Goal: Information Seeking & Learning: Find specific fact

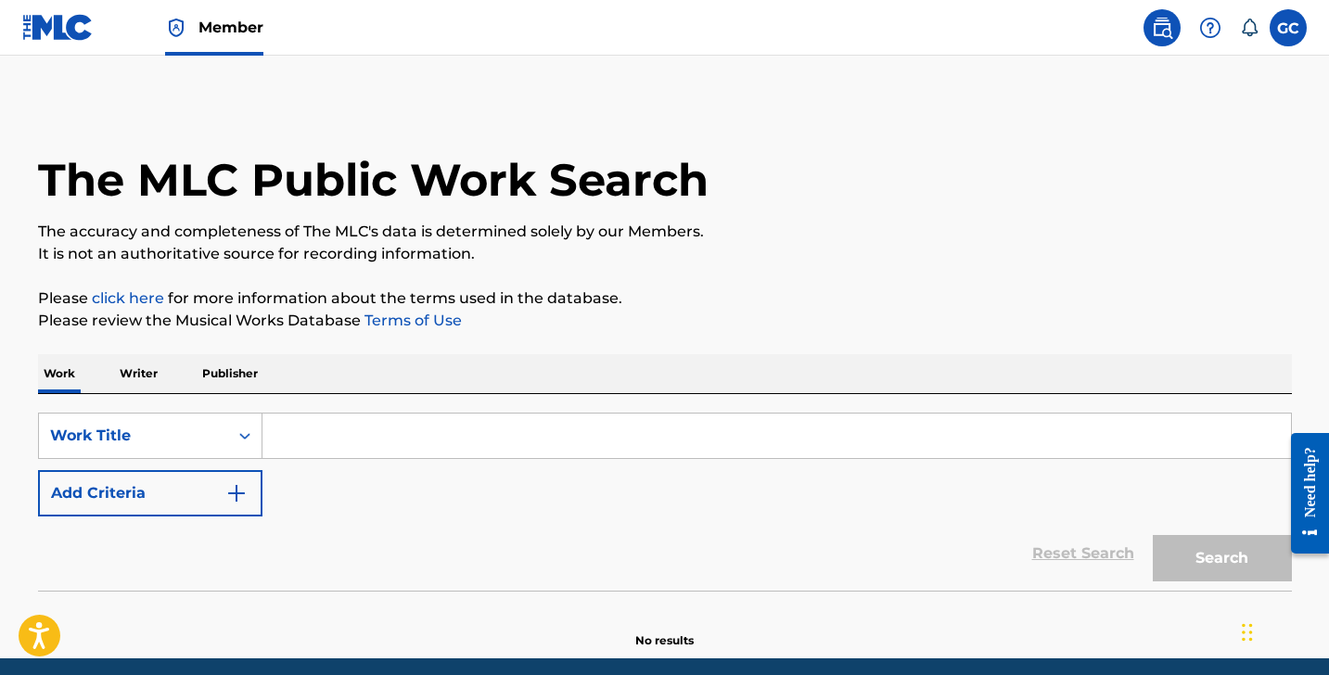
click at [477, 441] on input "Search Form" at bounding box center [777, 436] width 1029 height 45
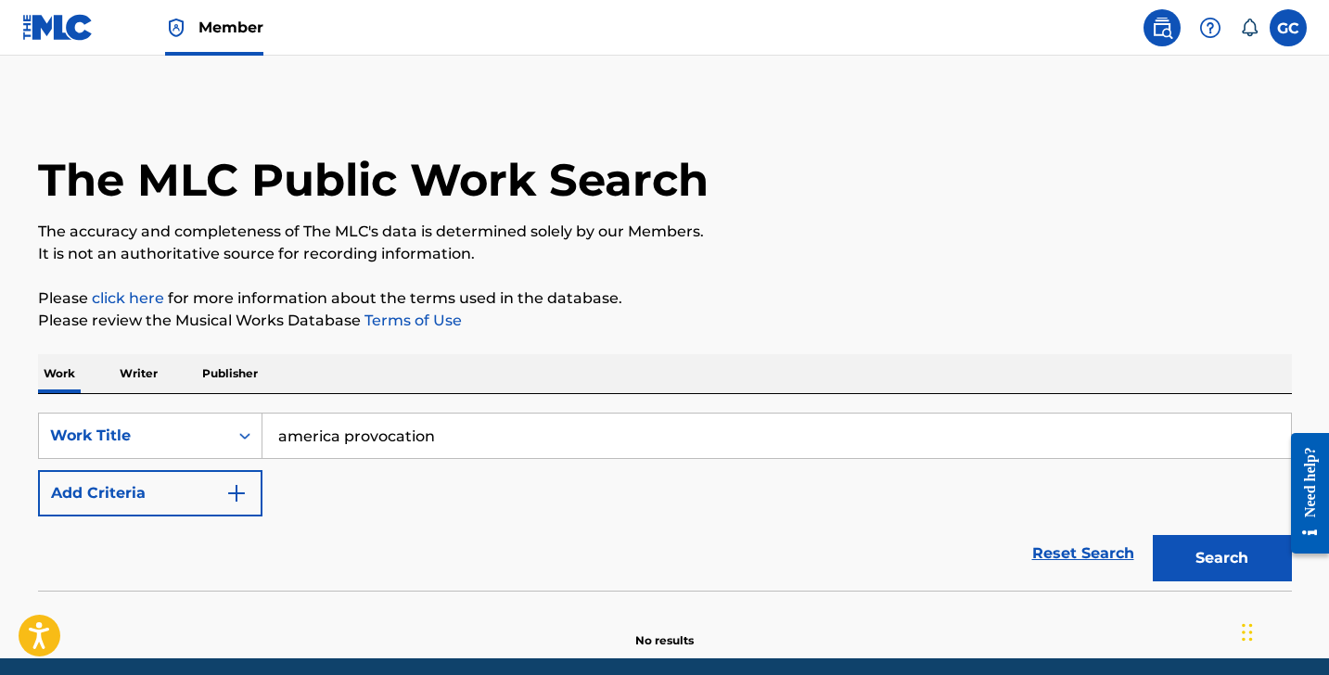
click at [1222, 558] on button "Search" at bounding box center [1222, 558] width 139 height 46
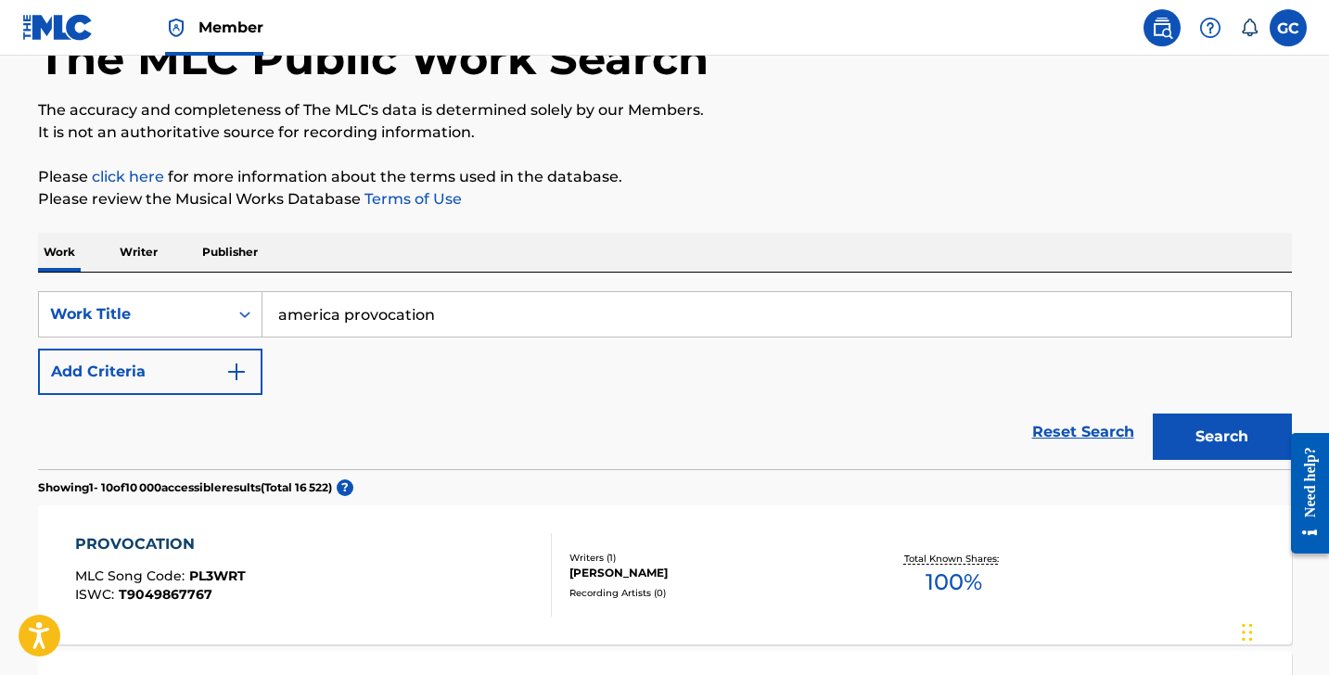
scroll to position [120, 0]
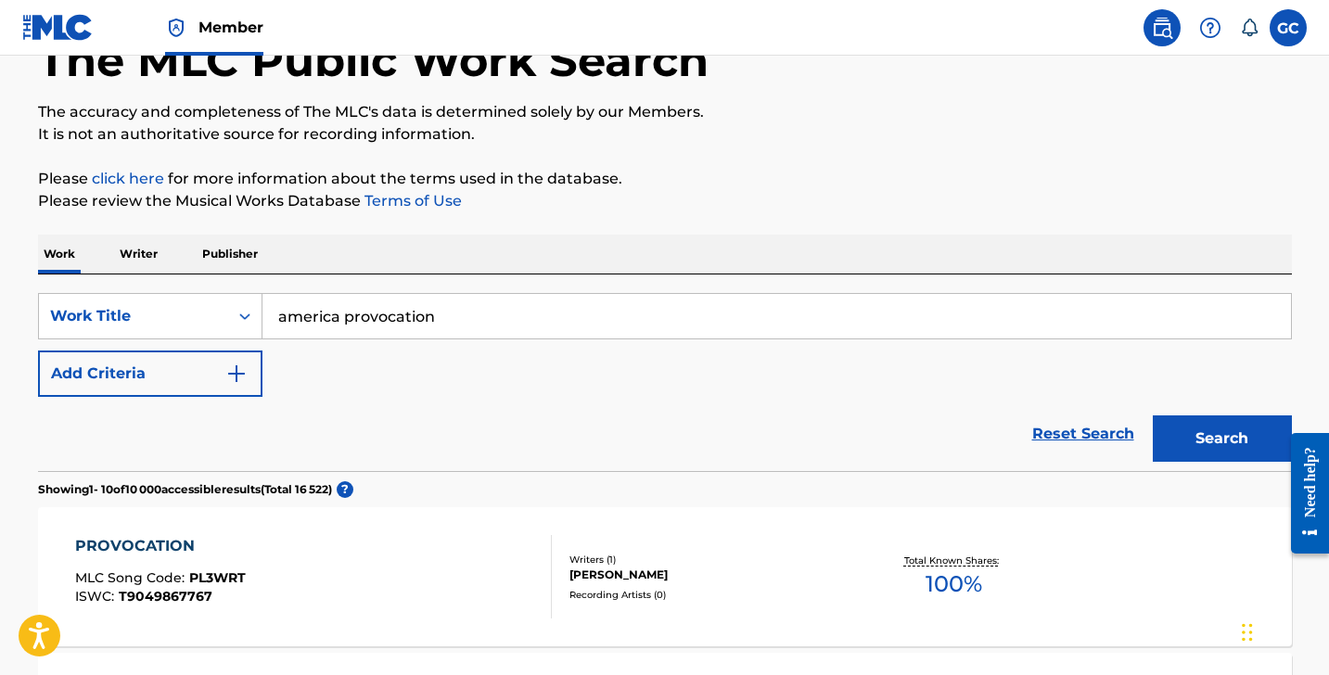
drag, startPoint x: 347, startPoint y: 320, endPoint x: 535, endPoint y: 320, distance: 188.3
click at [532, 320] on input "america provocation" at bounding box center [777, 316] width 1029 height 45
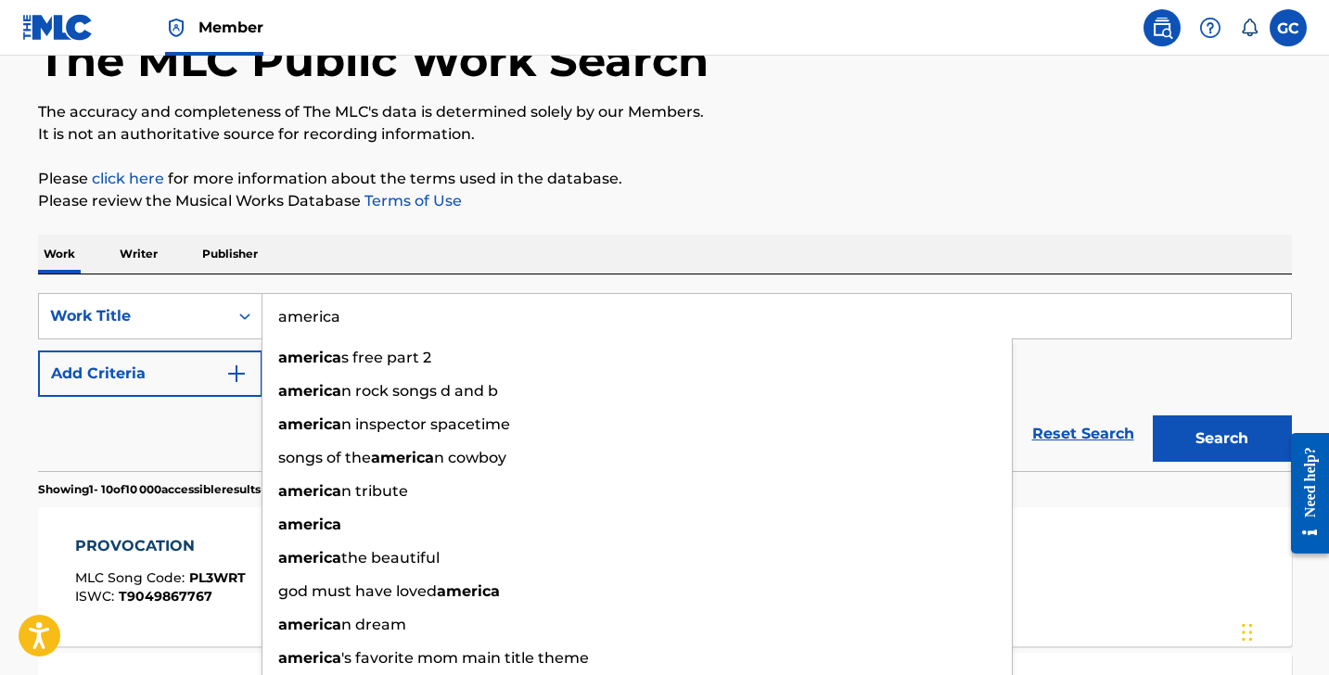
type input "america"
click at [207, 392] on button "Add Criteria" at bounding box center [150, 374] width 224 height 46
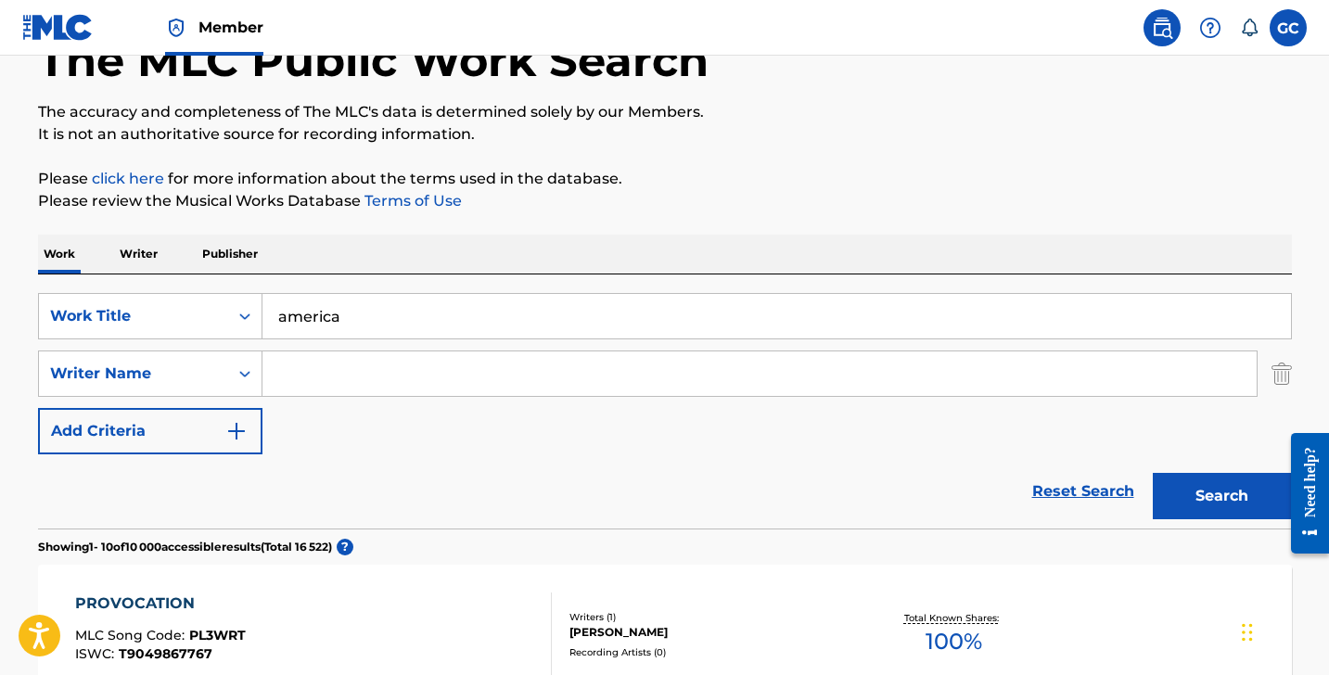
click at [338, 356] on input "Search Form" at bounding box center [760, 374] width 994 height 45
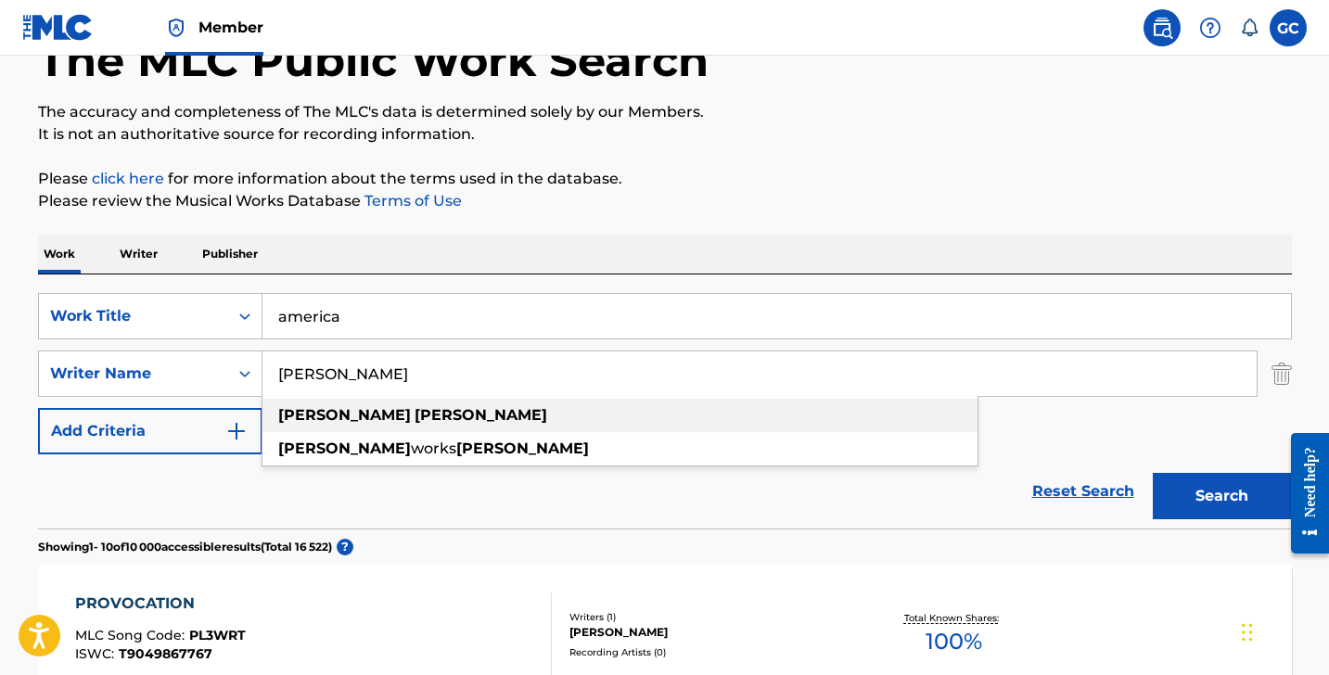
click at [382, 411] on div "[PERSON_NAME]" at bounding box center [620, 415] width 715 height 33
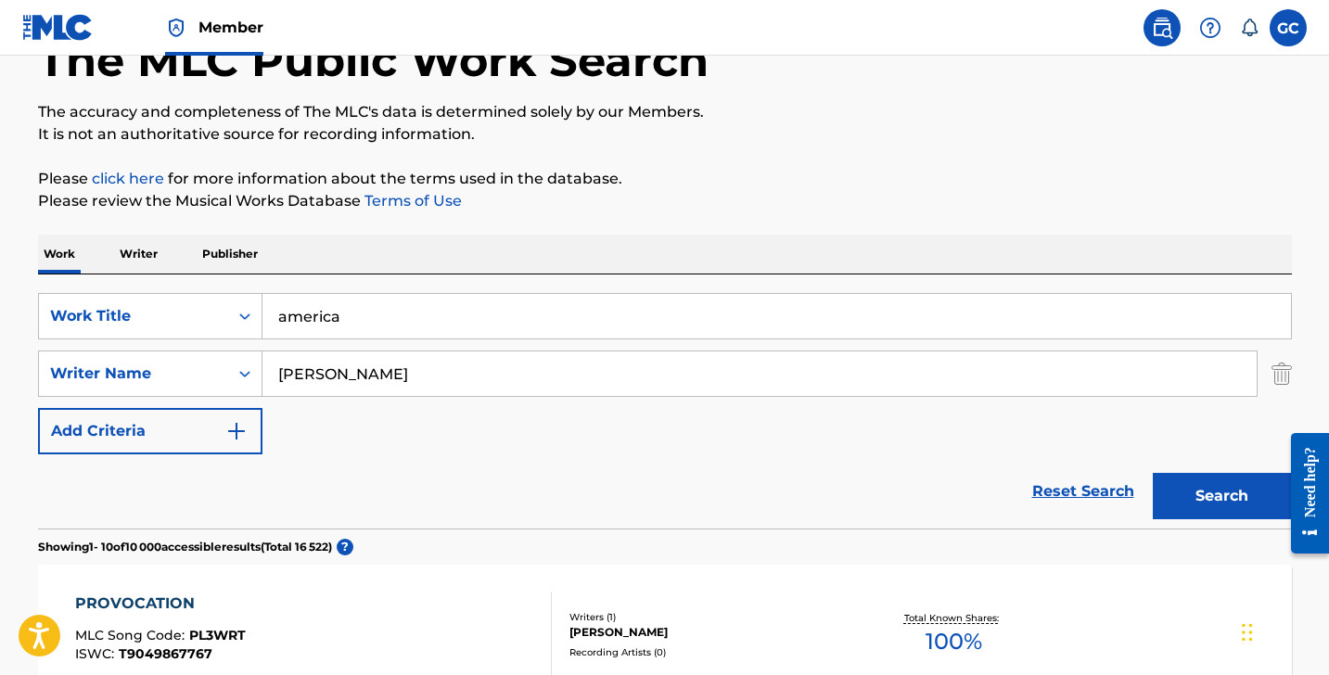
type input "[PERSON_NAME]"
click at [1189, 493] on button "Search" at bounding box center [1222, 496] width 139 height 46
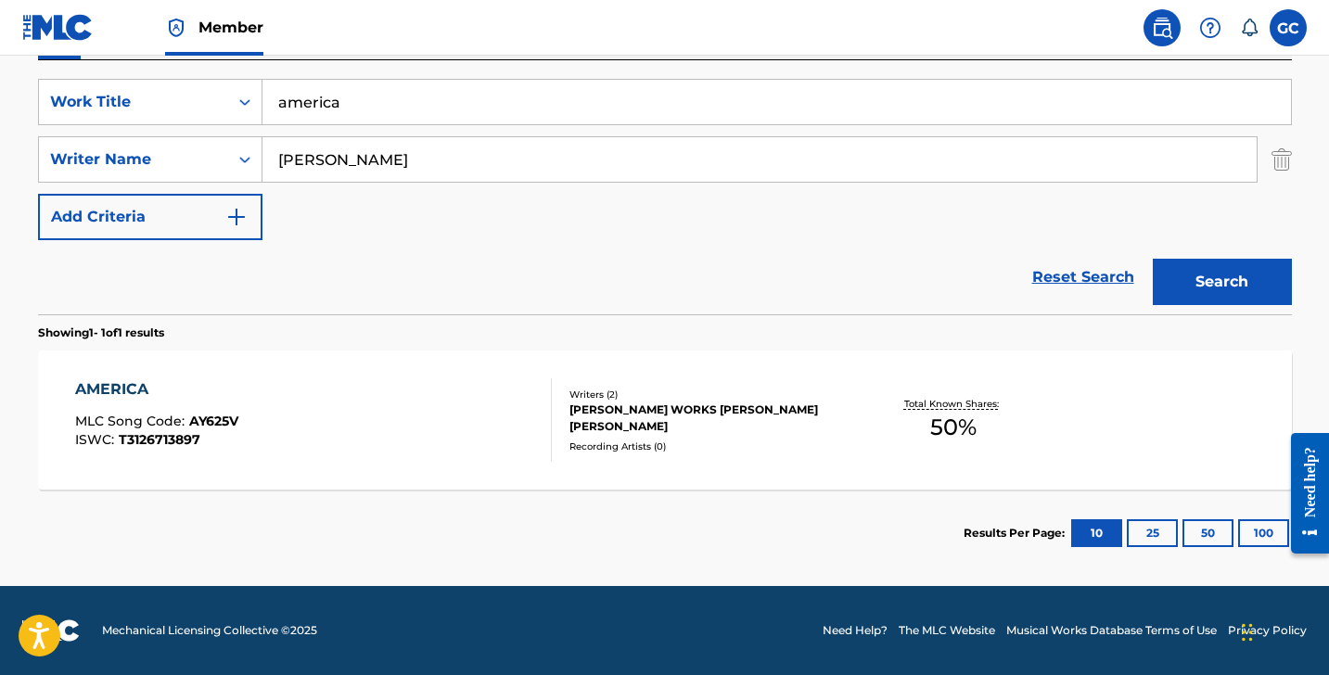
scroll to position [334, 0]
click at [367, 435] on div "AMERICA MLC Song Code : AY625V ISWC : T3126713897" at bounding box center [313, 419] width 477 height 83
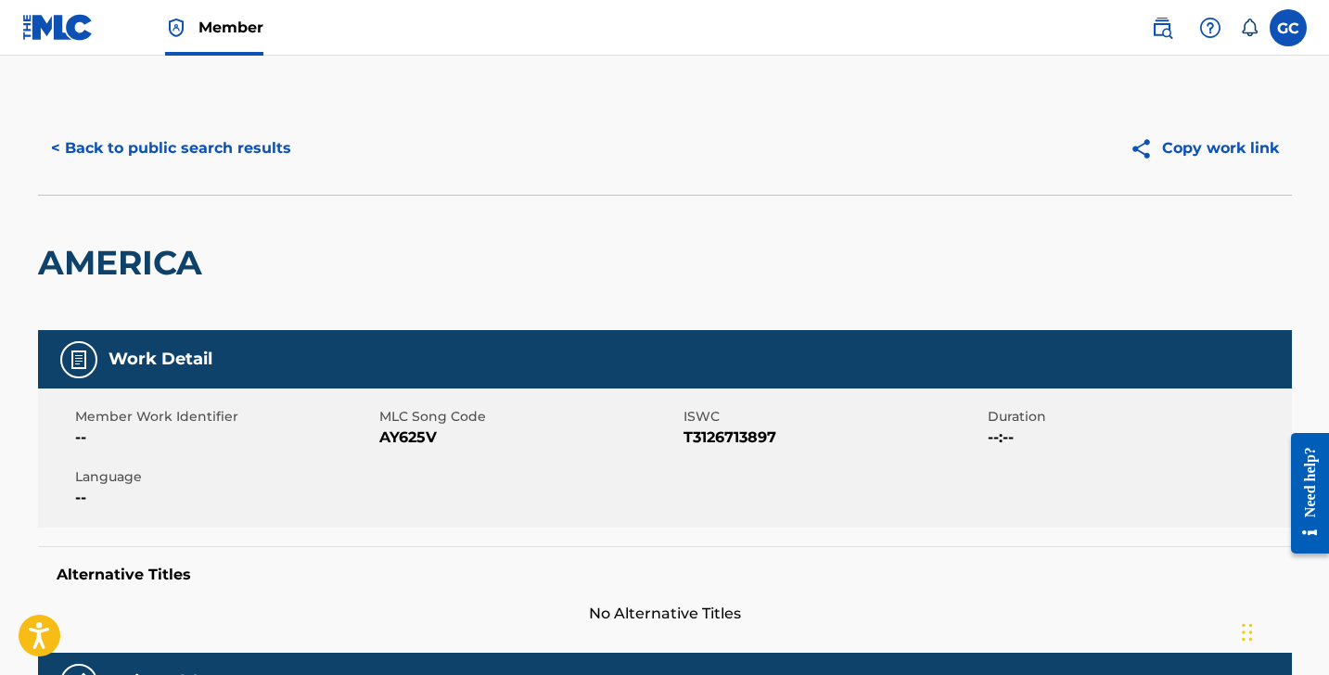
click at [217, 164] on button "< Back to public search results" at bounding box center [171, 148] width 266 height 46
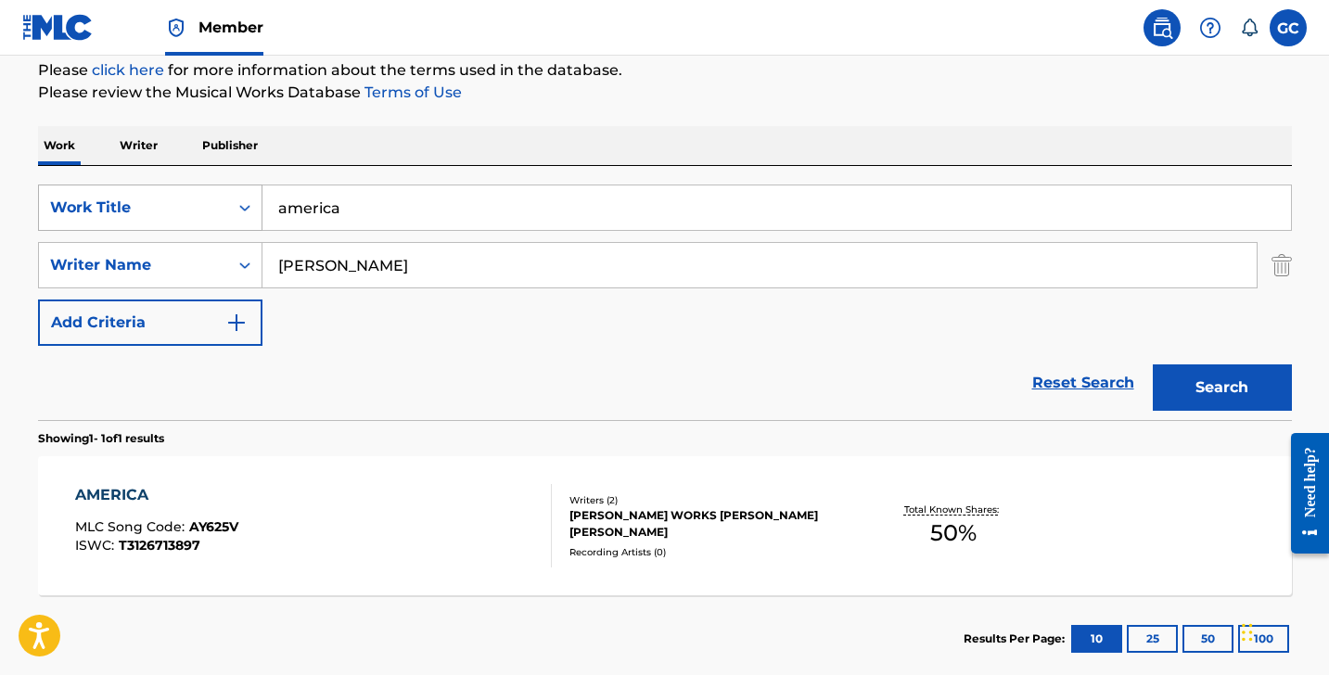
drag, startPoint x: 378, startPoint y: 217, endPoint x: 226, endPoint y: 217, distance: 151.2
click at [227, 217] on div "SearchWithCriteria6fe74116-60a5-4079-a92e-605d0e0a93c1 Work Title america" at bounding box center [665, 208] width 1254 height 46
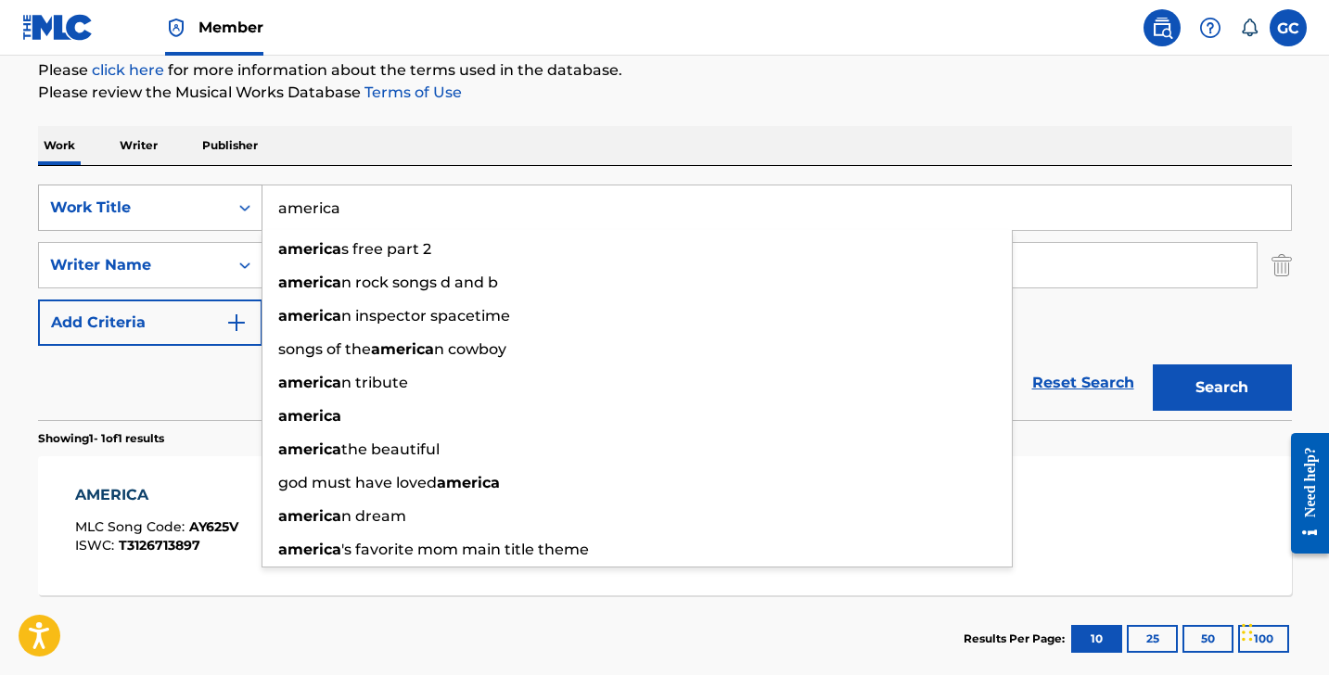
drag, startPoint x: 381, startPoint y: 220, endPoint x: 247, endPoint y: 220, distance: 134.5
click at [248, 220] on div "SearchWithCriteria6fe74116-60a5-4079-a92e-605d0e0a93c1 Work Title america ameri…" at bounding box center [665, 208] width 1254 height 46
type input "a"
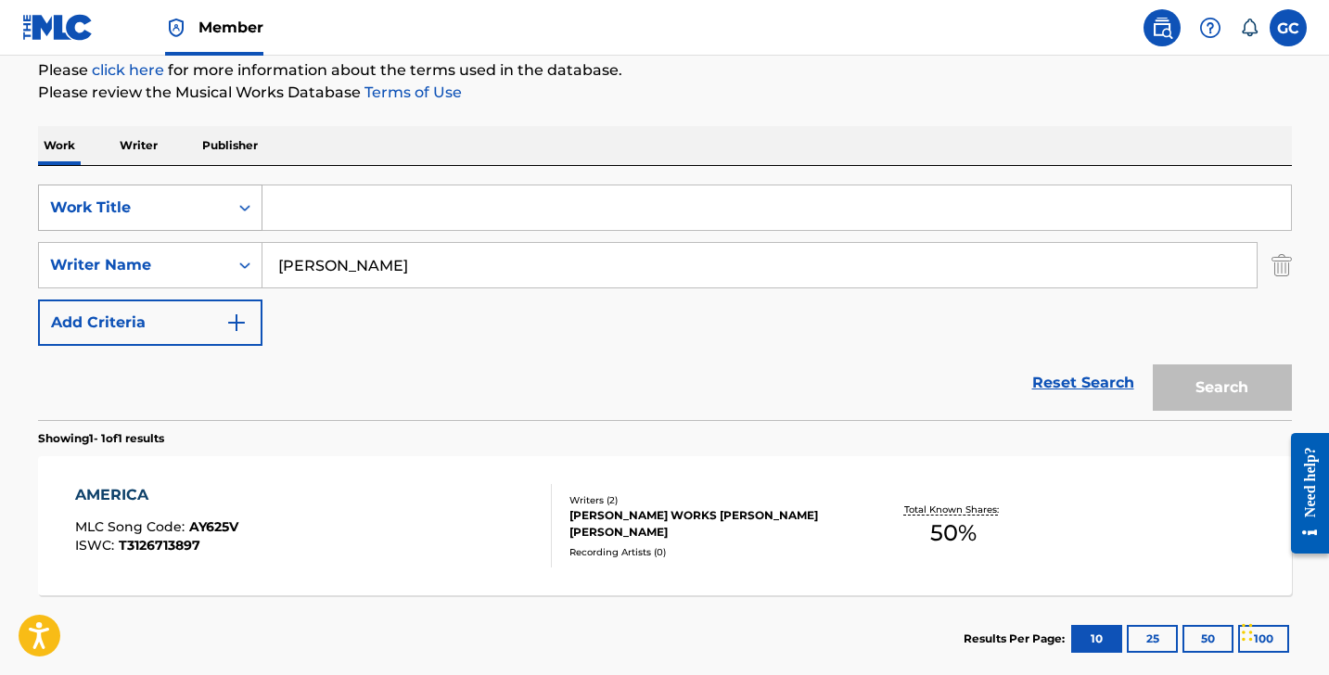
paste input "[PERSON_NAME]"
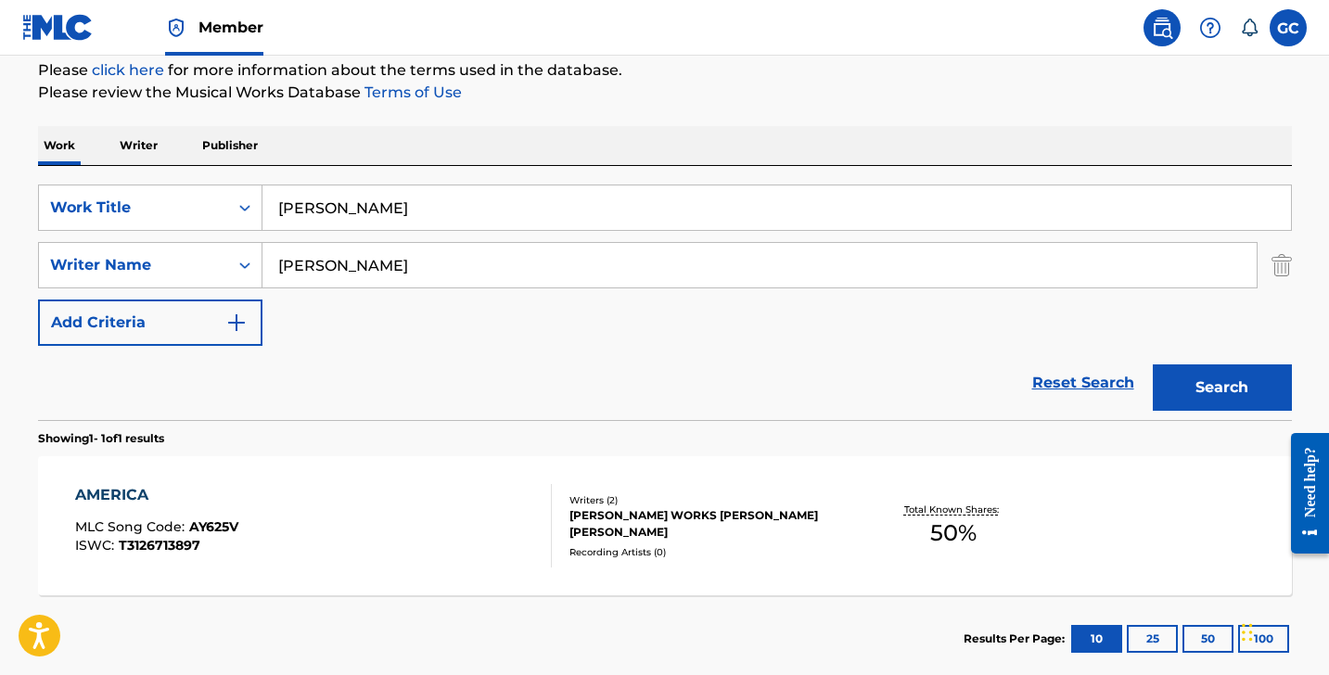
type input "[PERSON_NAME]"
drag, startPoint x: 435, startPoint y: 265, endPoint x: 247, endPoint y: 265, distance: 188.3
click at [251, 265] on div "SearchWithCriteriad2274ab2-1230-47a5-913a-60b8daed2118 Writer Name [PERSON_NAME]" at bounding box center [665, 265] width 1254 height 46
click at [1278, 263] on img "Search Form" at bounding box center [1282, 265] width 20 height 46
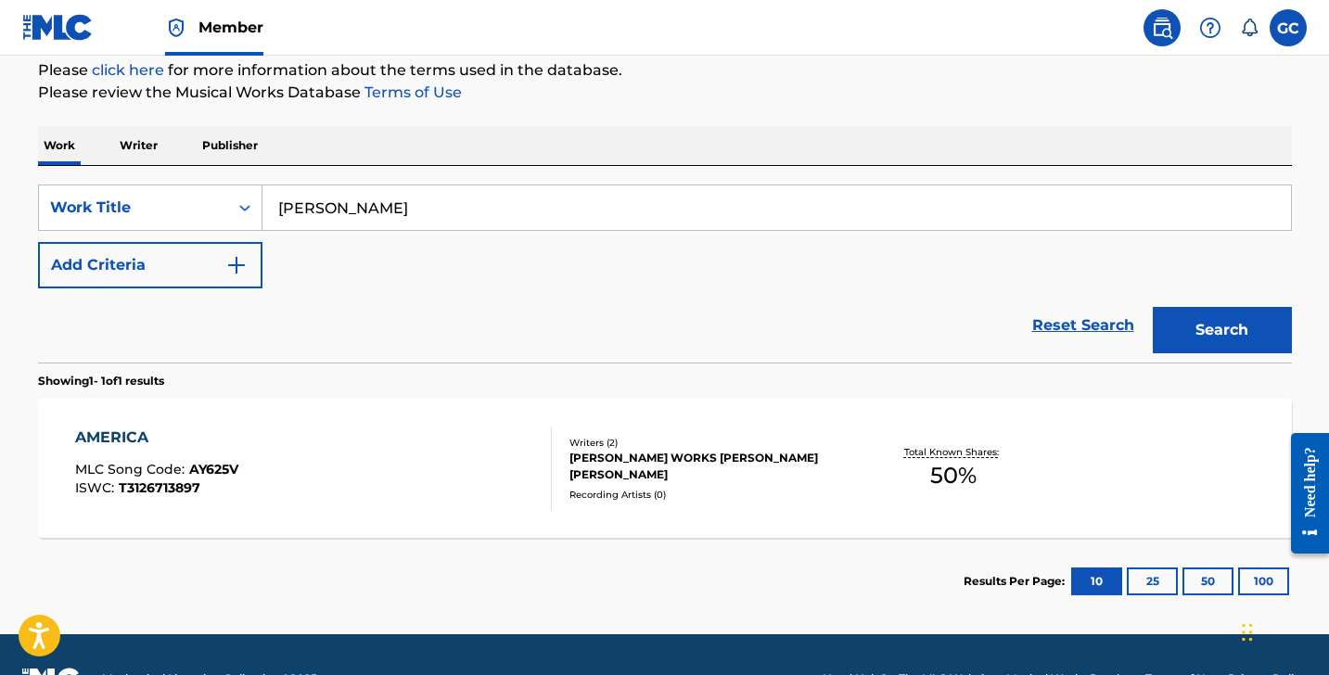
click at [1264, 342] on button "Search" at bounding box center [1222, 330] width 139 height 46
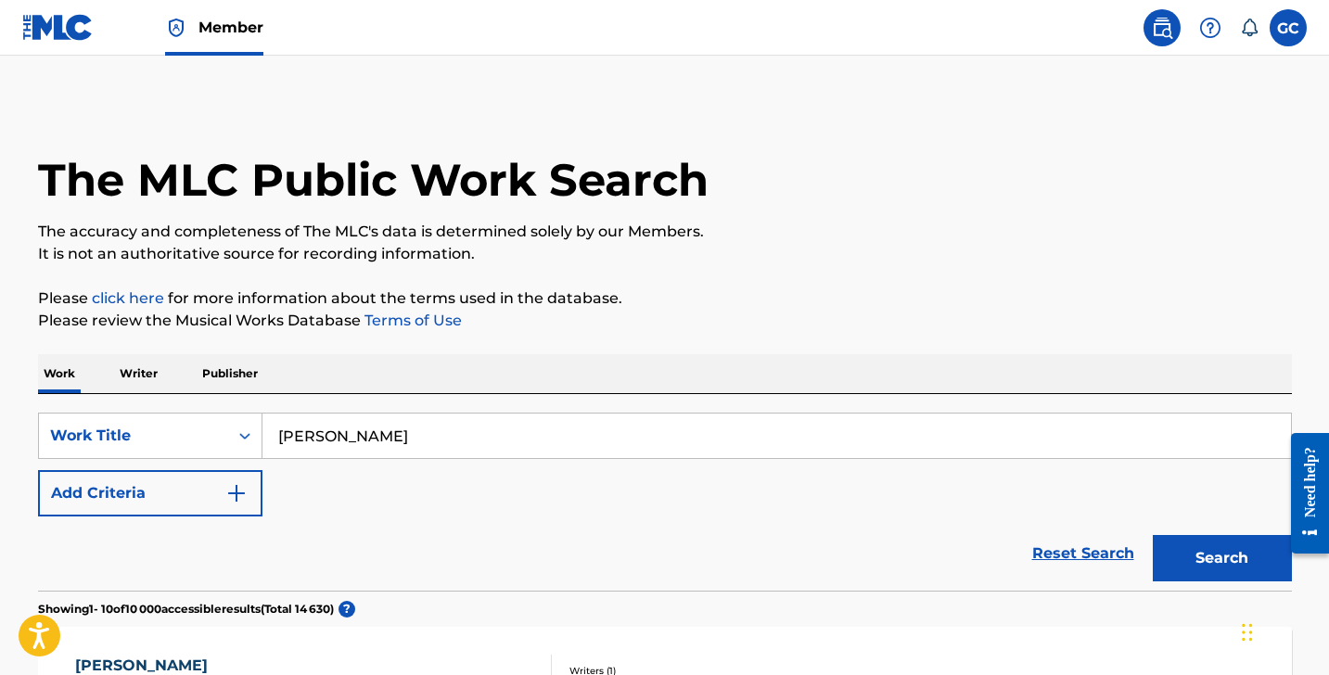
scroll to position [0, 0]
click at [175, 505] on button "Add Criteria" at bounding box center [150, 493] width 224 height 46
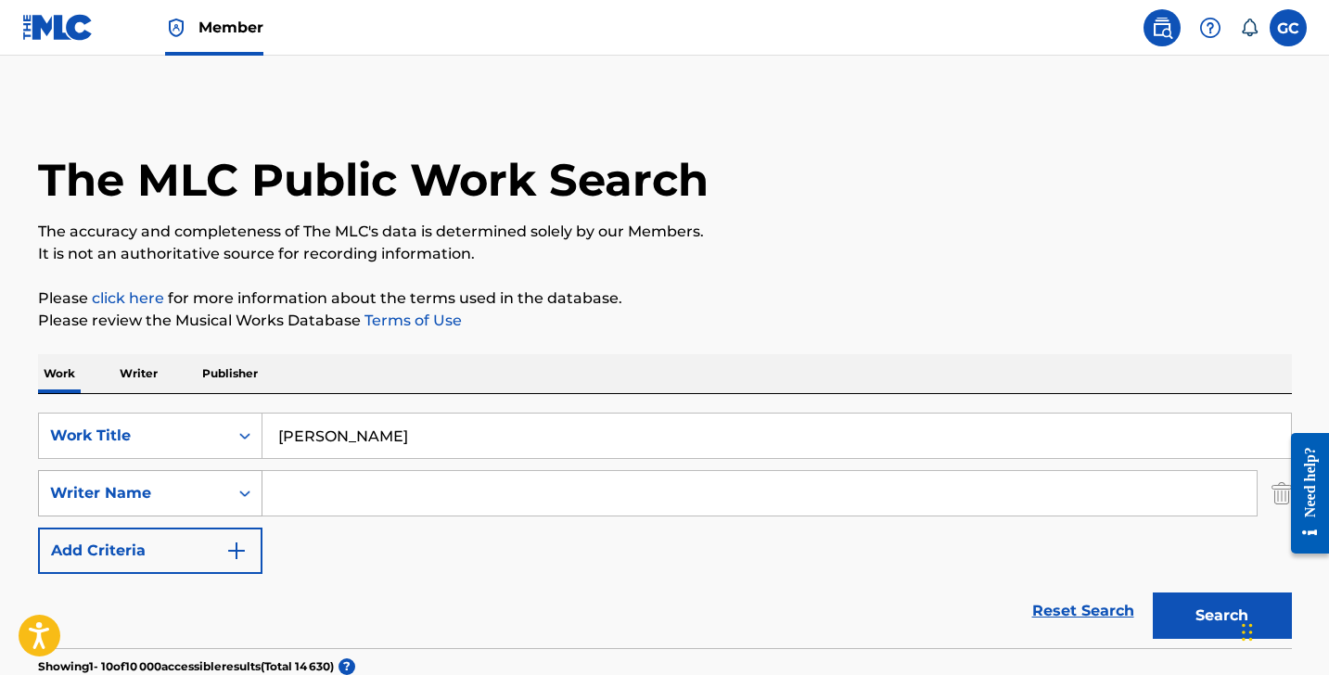
click at [186, 504] on div "Writer Name" at bounding box center [150, 493] width 224 height 46
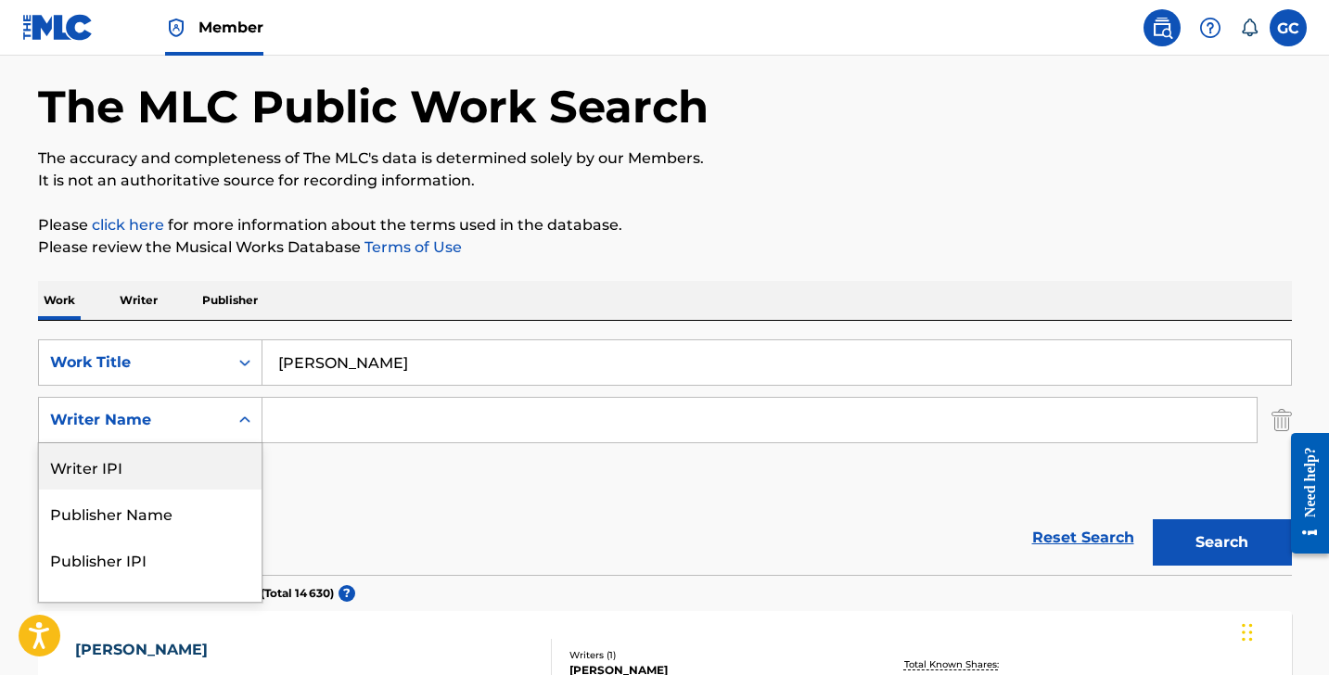
scroll to position [74, 0]
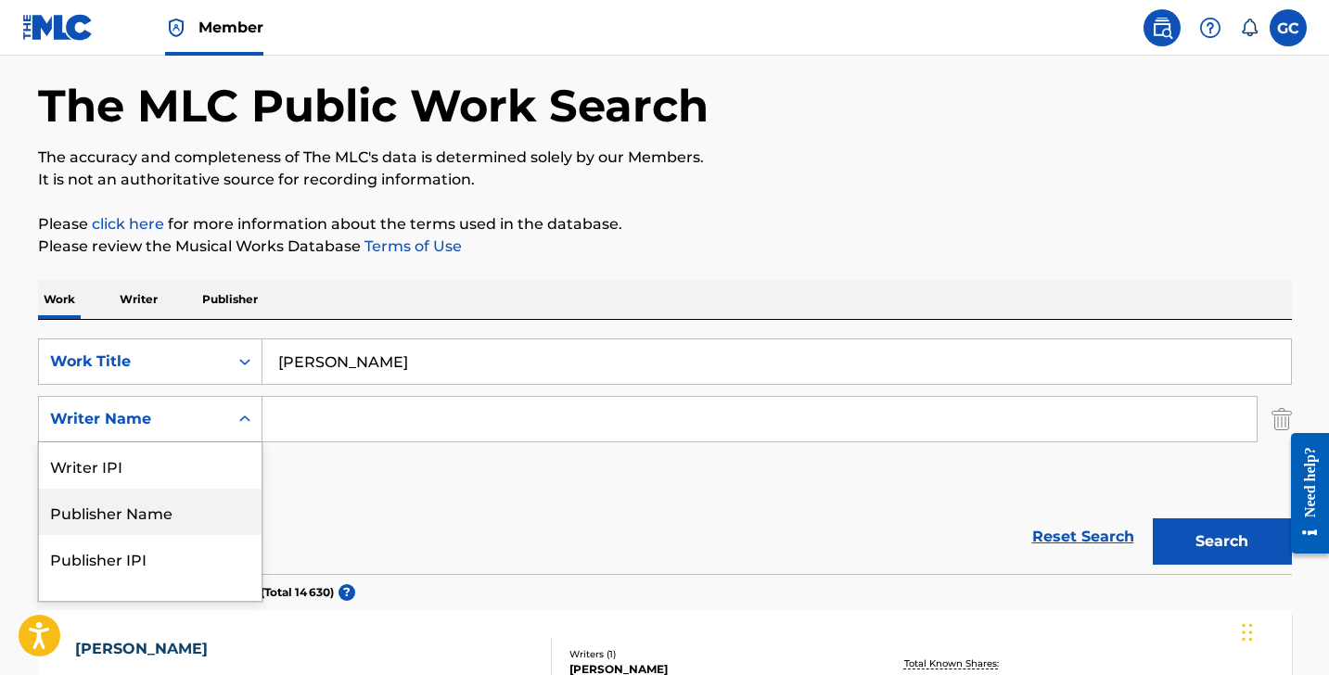
click at [147, 518] on div "Publisher Name" at bounding box center [150, 512] width 223 height 46
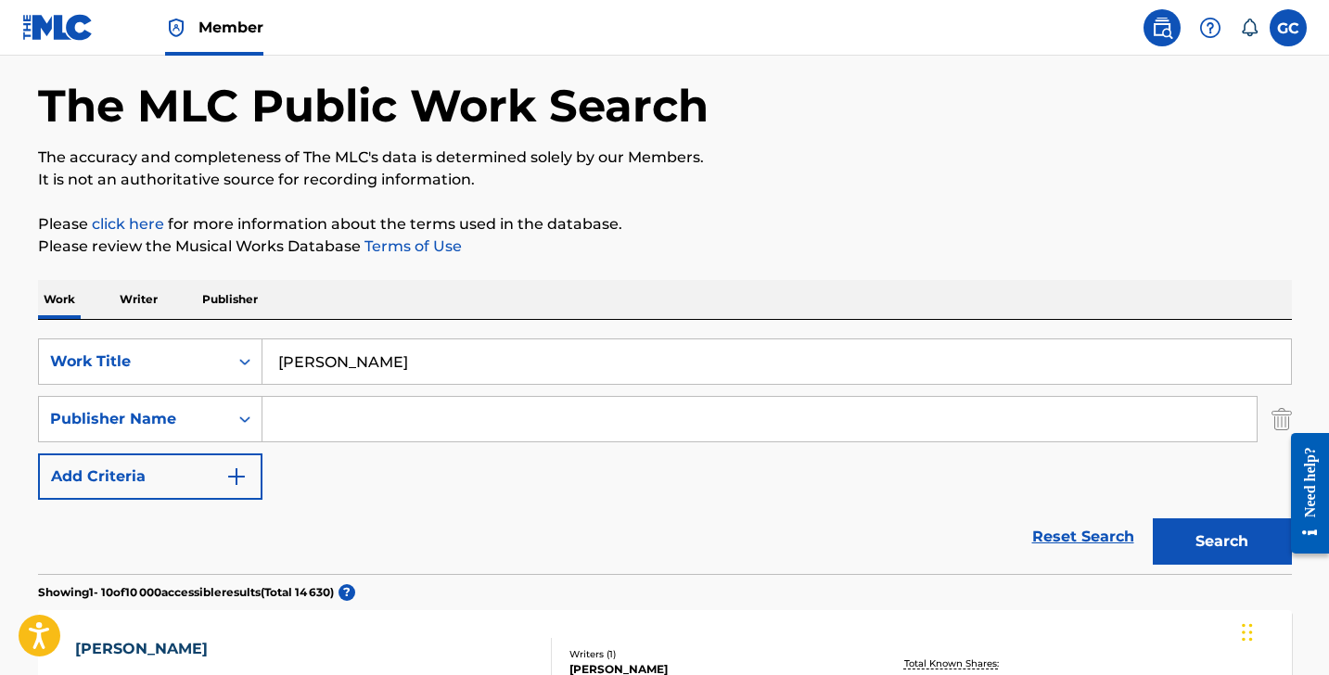
click at [340, 428] on input "Search Form" at bounding box center [760, 419] width 994 height 45
click at [892, 466] on div "orage publishing" at bounding box center [620, 460] width 715 height 33
type input "orage publishing"
click at [1200, 545] on button "Search" at bounding box center [1222, 542] width 139 height 46
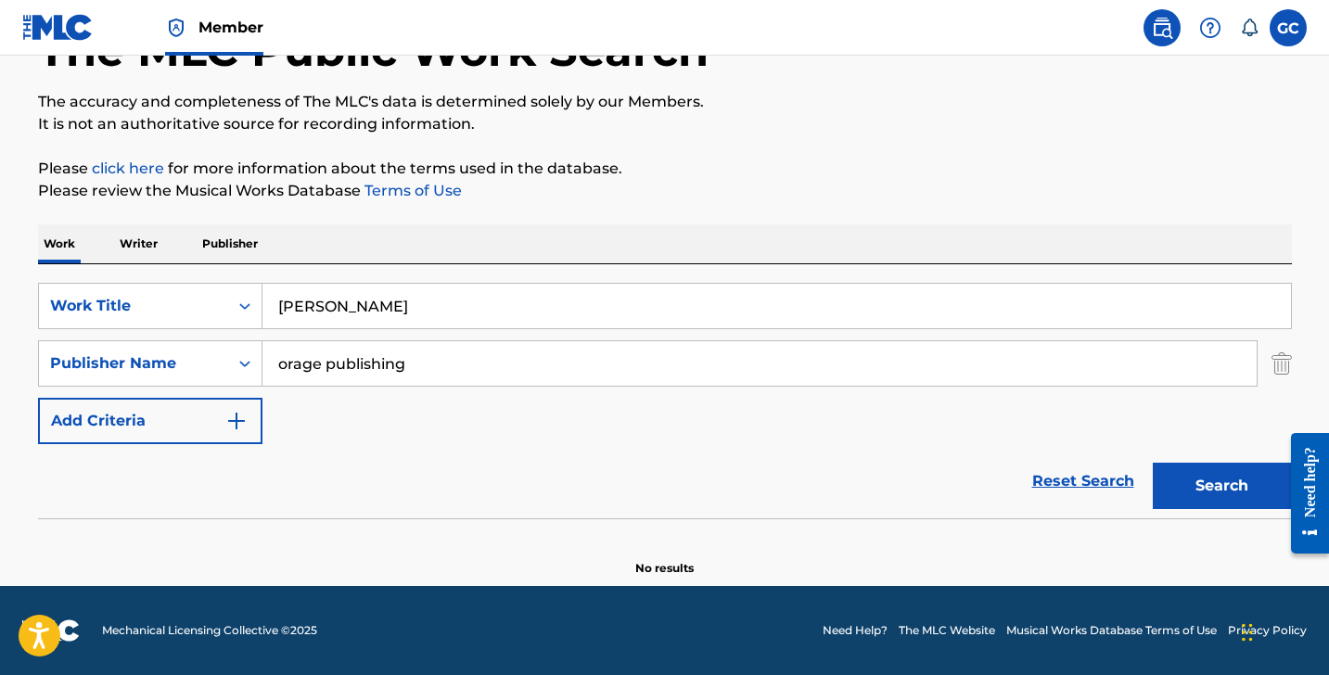
scroll to position [130, 0]
drag, startPoint x: 421, startPoint y: 304, endPoint x: 189, endPoint y: 289, distance: 232.4
click at [191, 289] on div "SearchWithCriteria6fe74116-60a5-4079-a92e-605d0e0a93c1 Work Title [PERSON_NAME]" at bounding box center [665, 306] width 1254 height 46
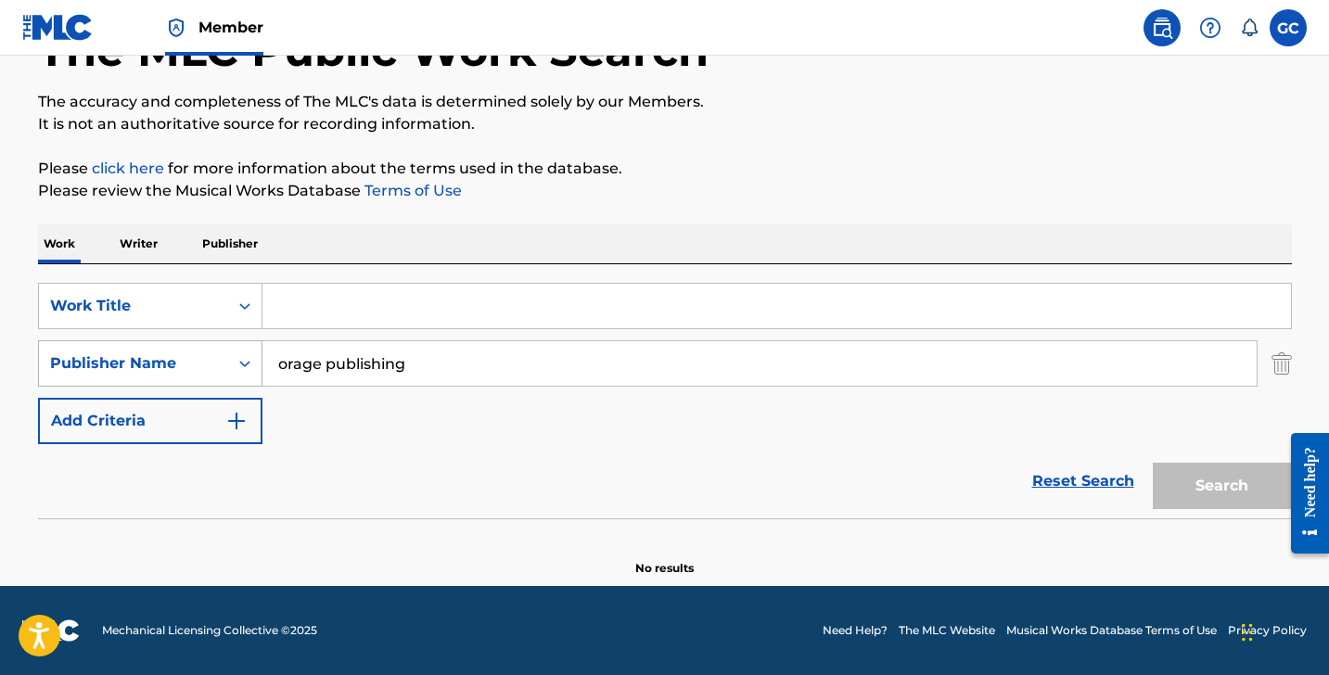
drag, startPoint x: 422, startPoint y: 363, endPoint x: 242, endPoint y: 360, distance: 180.0
click at [242, 360] on div "SearchWithCriteria0b017f16-5134-49ce-9ca5-1baabf73c00a Publisher Name orage pub…" at bounding box center [665, 363] width 1254 height 46
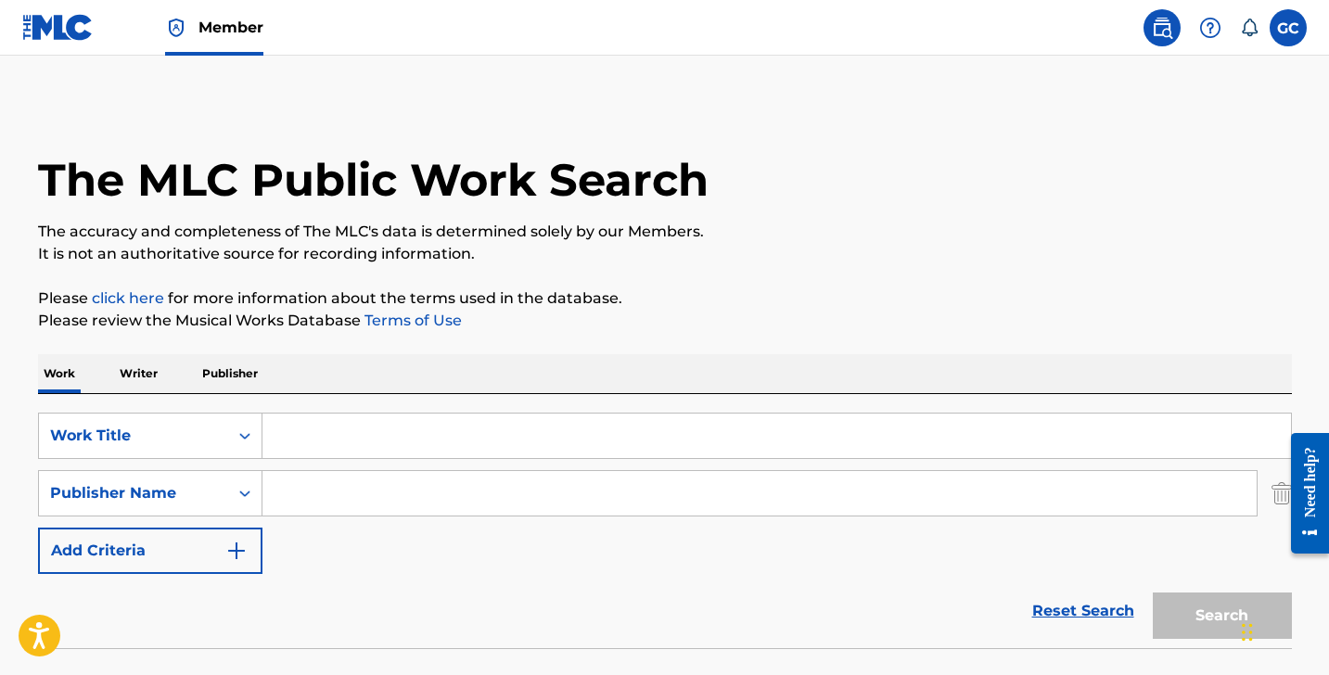
scroll to position [0, 0]
click at [133, 365] on p "Writer" at bounding box center [138, 373] width 49 height 39
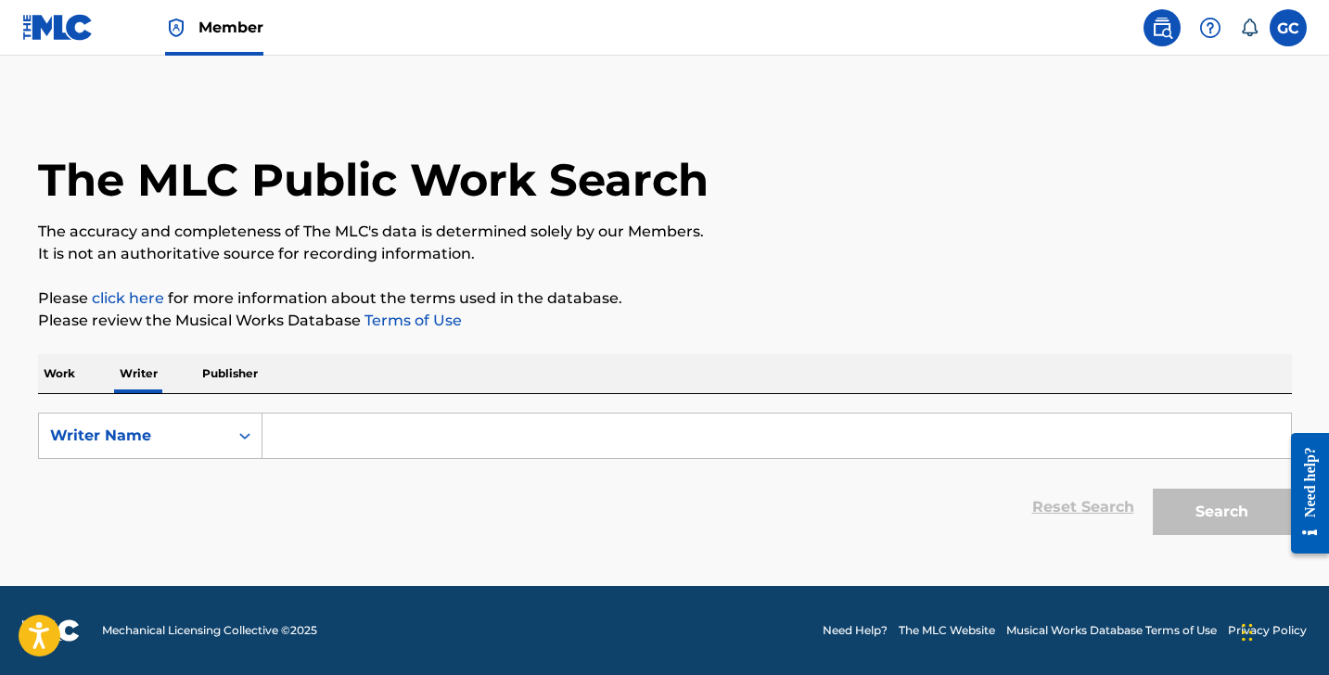
click at [312, 432] on input "Search Form" at bounding box center [777, 436] width 1029 height 45
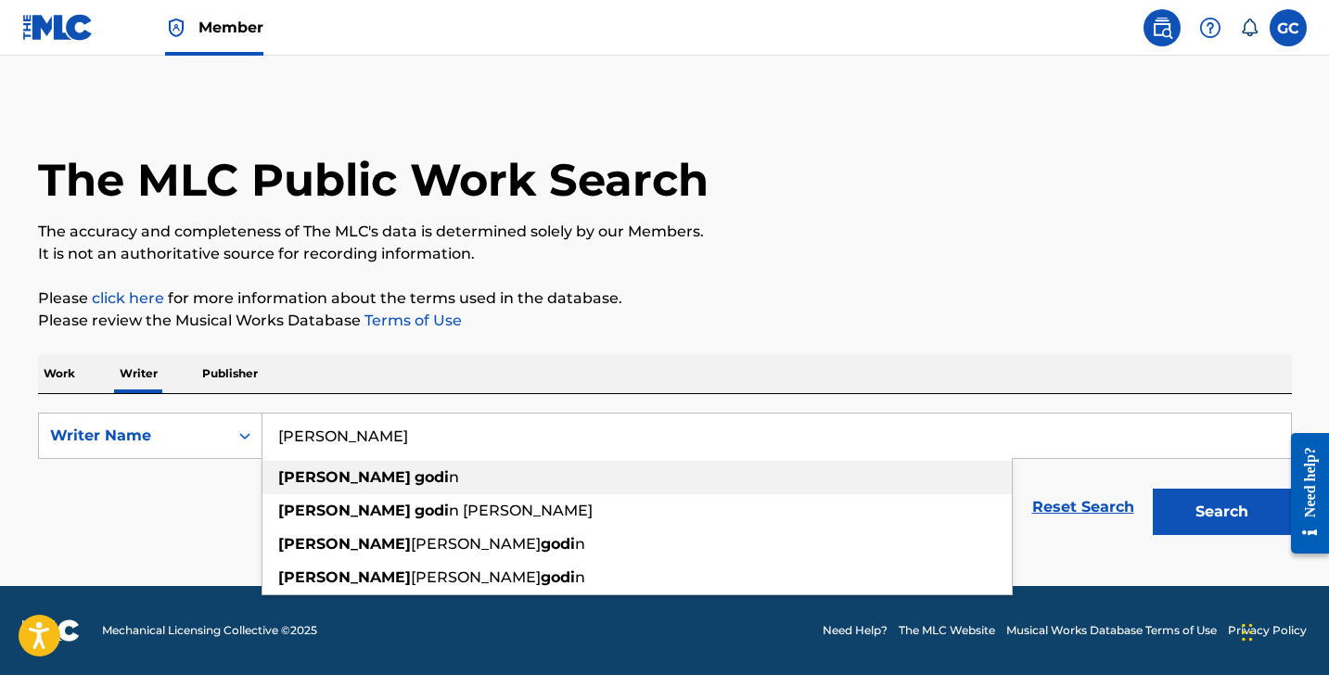
click at [418, 480] on div "[PERSON_NAME] n" at bounding box center [638, 477] width 750 height 33
type input "[PERSON_NAME]"
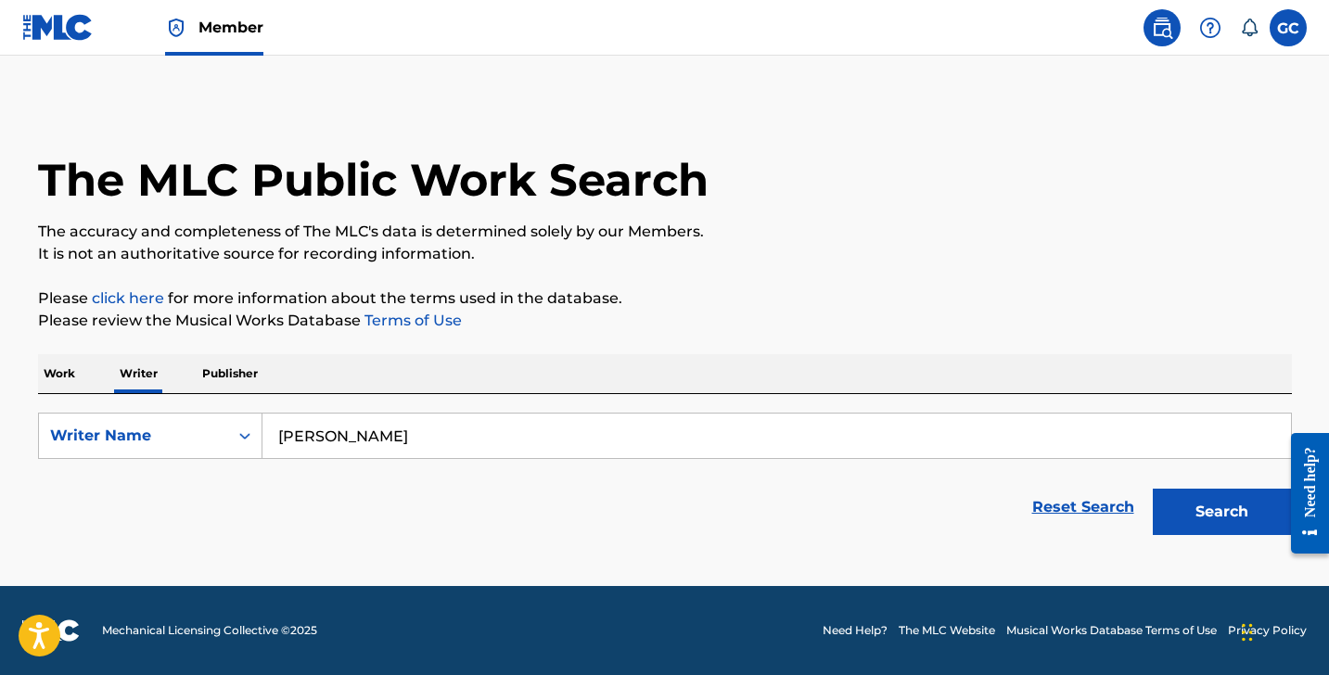
click at [1235, 524] on button "Search" at bounding box center [1222, 512] width 139 height 46
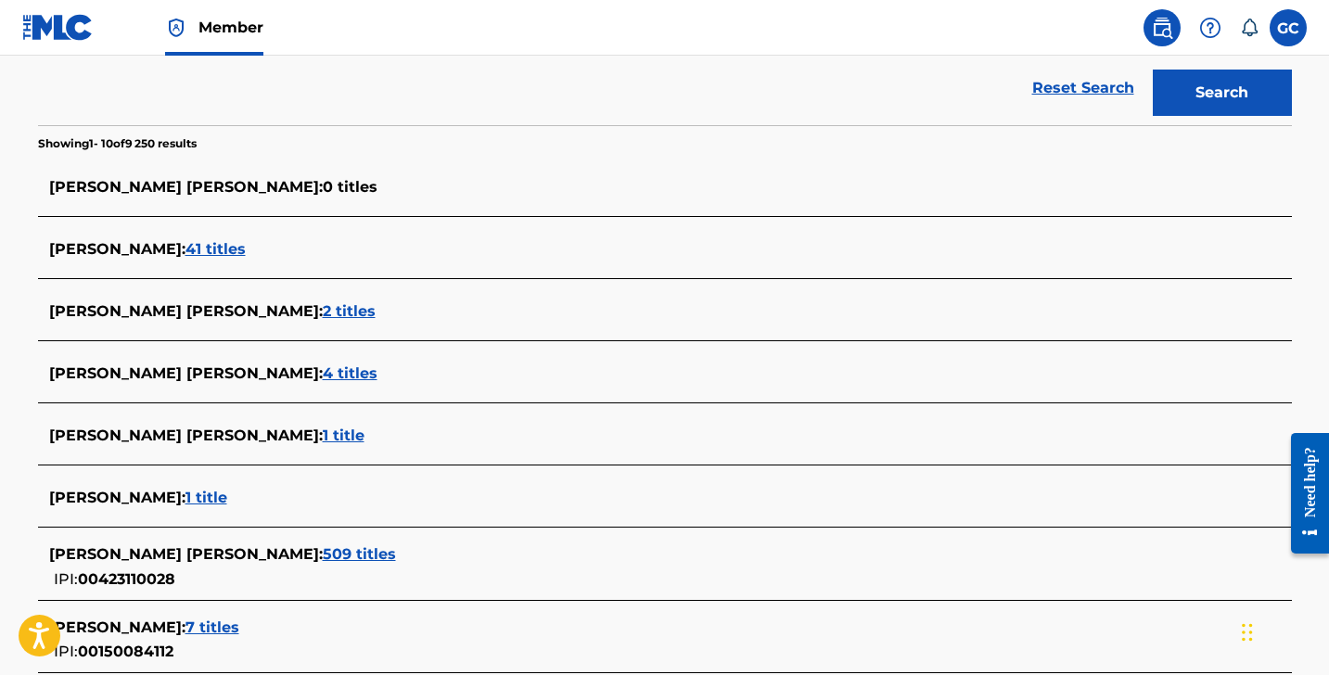
scroll to position [421, 0]
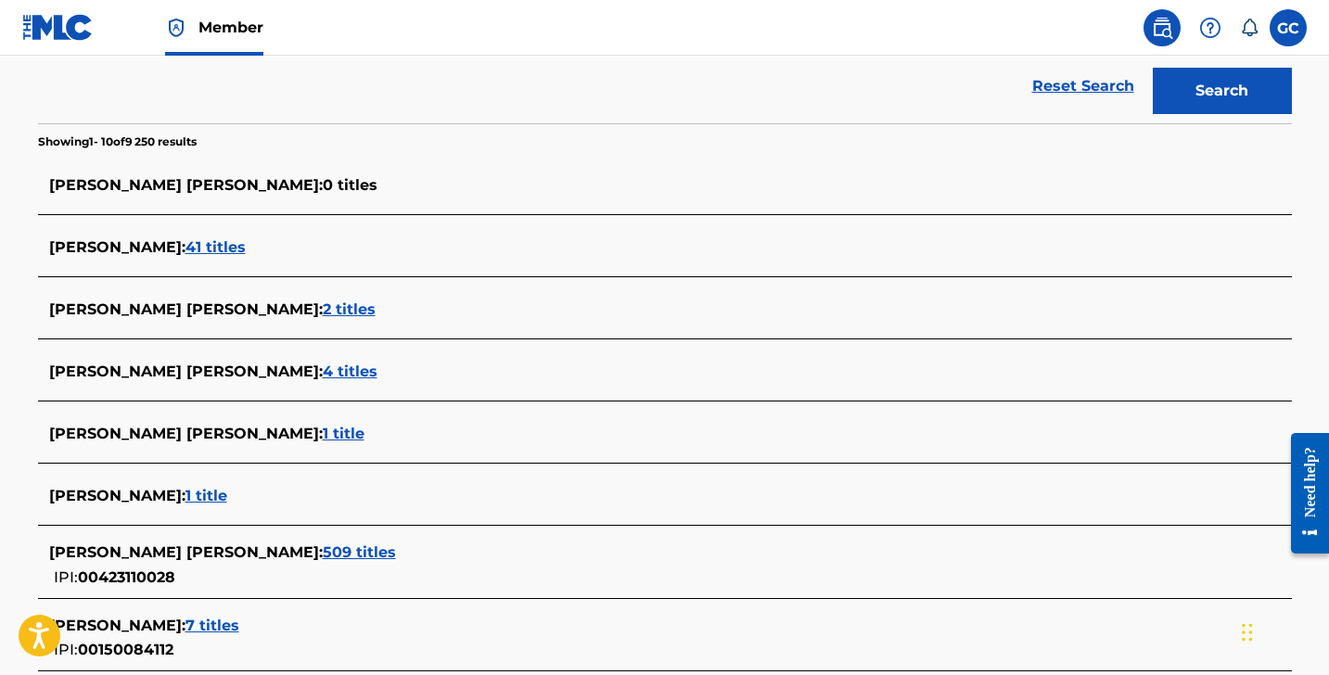
click at [218, 243] on span "41 titles" at bounding box center [216, 247] width 60 height 18
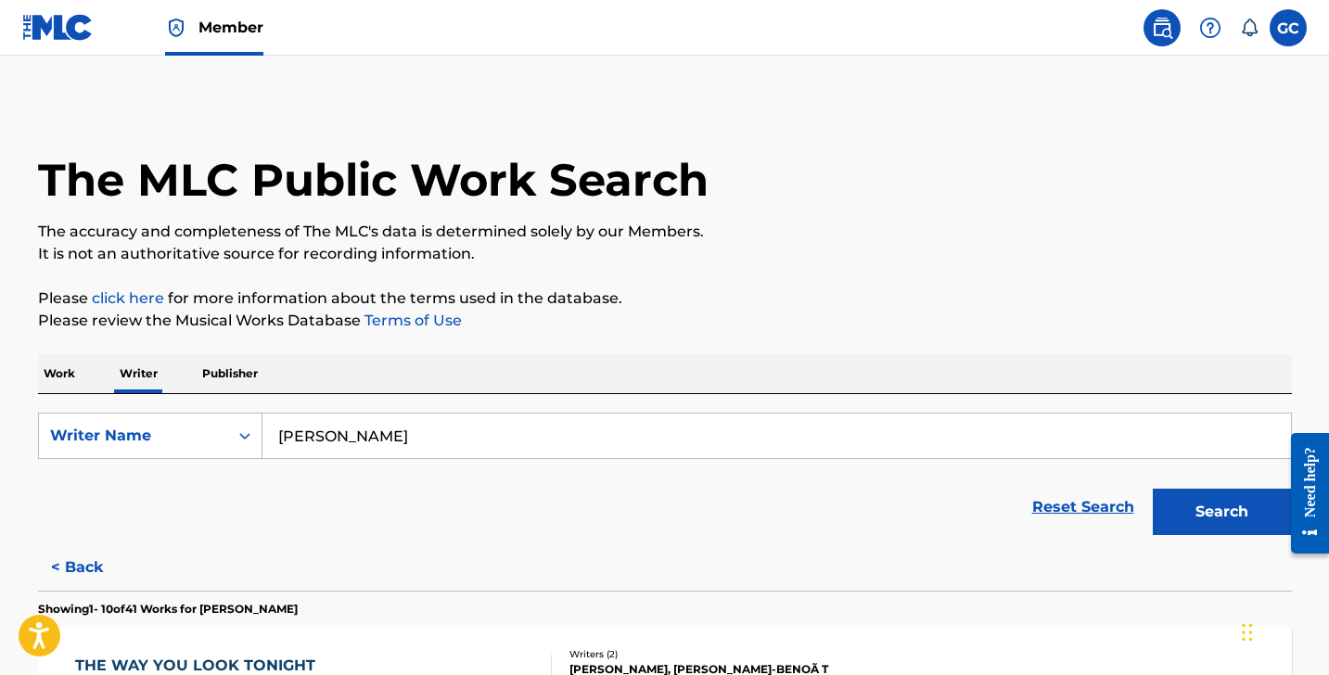
scroll to position [0, 0]
